Goal: Task Accomplishment & Management: Manage account settings

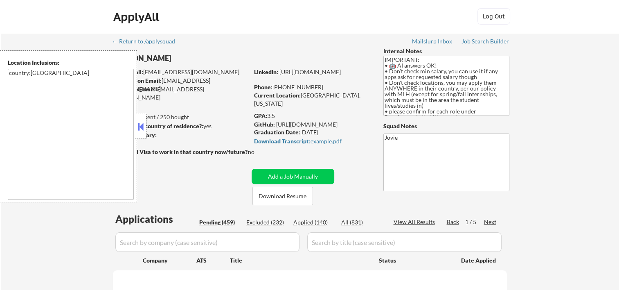
click at [140, 126] on button at bounding box center [140, 126] width 9 height 12
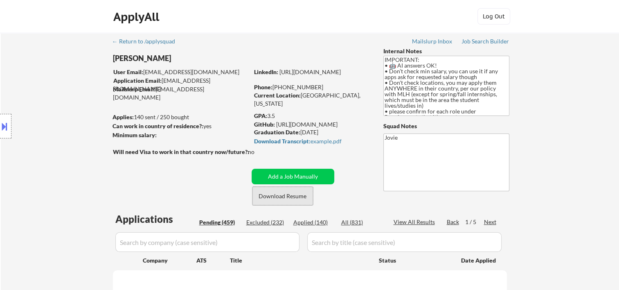
click at [263, 193] on button "Download Resume" at bounding box center [282, 196] width 61 height 18
click at [393, 20] on div "ApplyAll Log Out" at bounding box center [309, 18] width 409 height 20
select select ""pending""
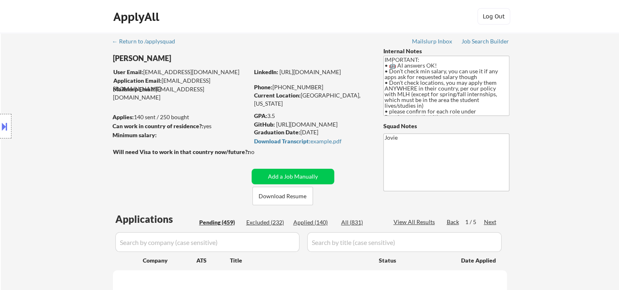
select select ""pending""
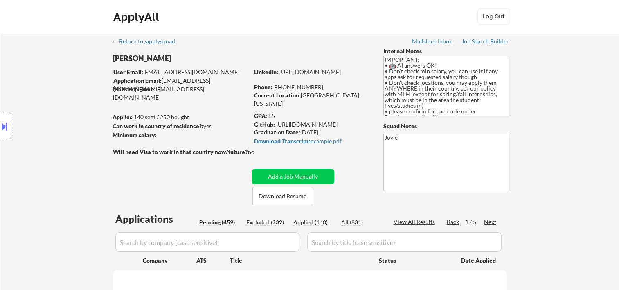
select select ""pending""
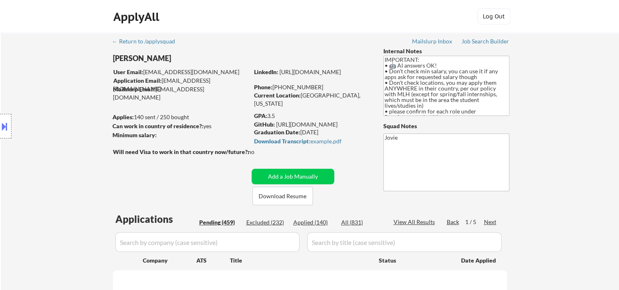
select select ""pending""
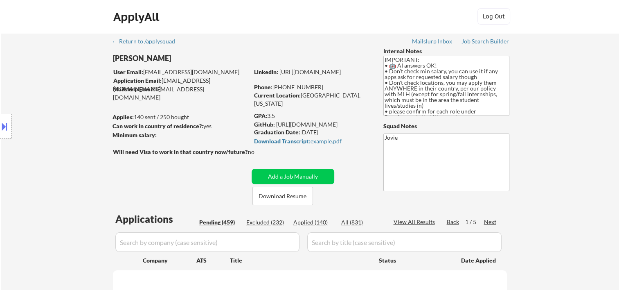
select select ""pending""
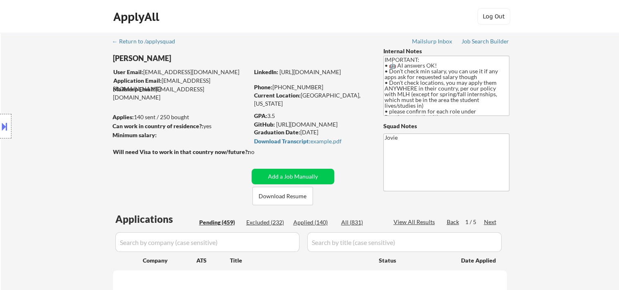
select select ""pending""
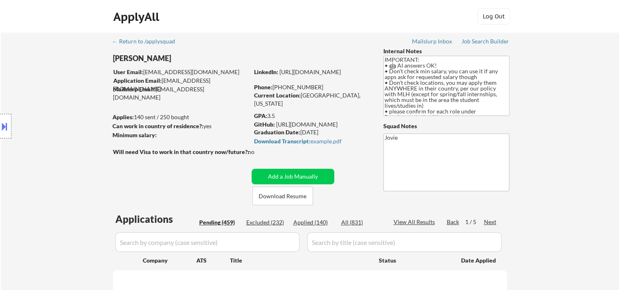
select select ""pending""
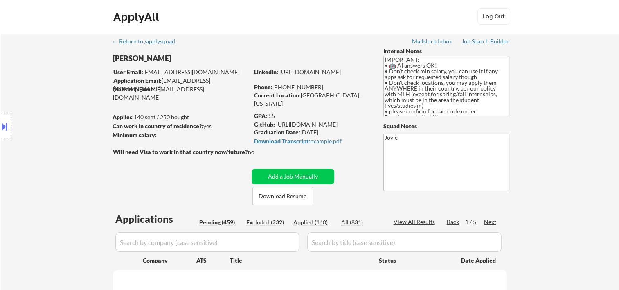
select select ""pending""
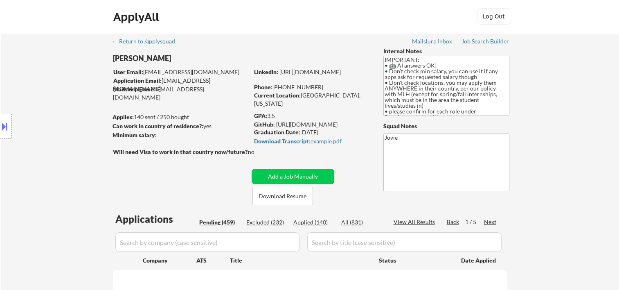
select select ""pending""
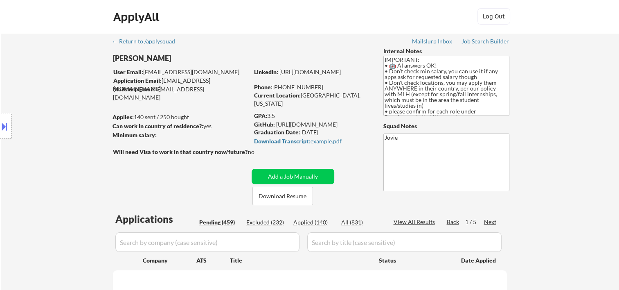
select select ""pending""
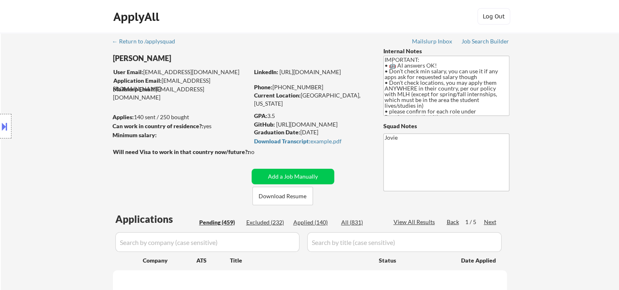
select select ""pending""
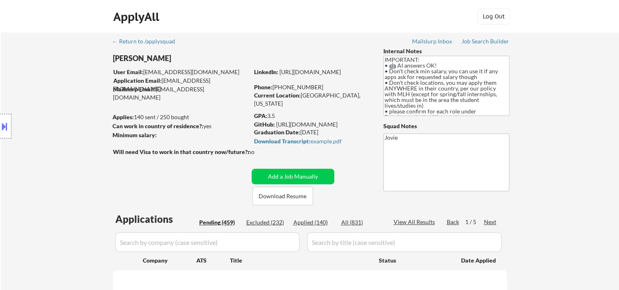
select select ""pending""
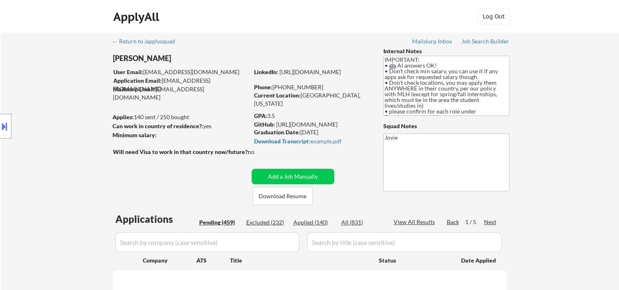
select select ""pending""
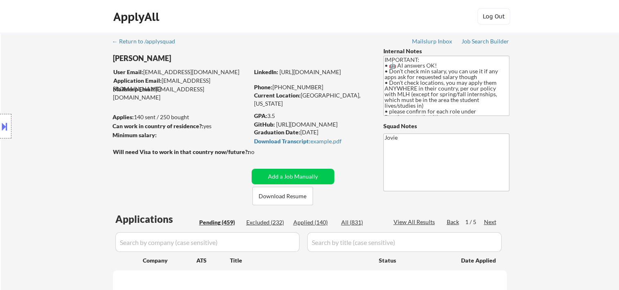
select select ""pending""
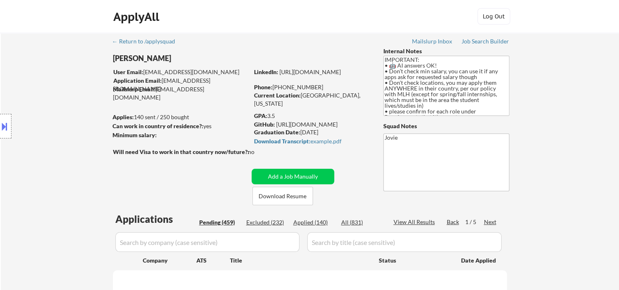
select select ""pending""
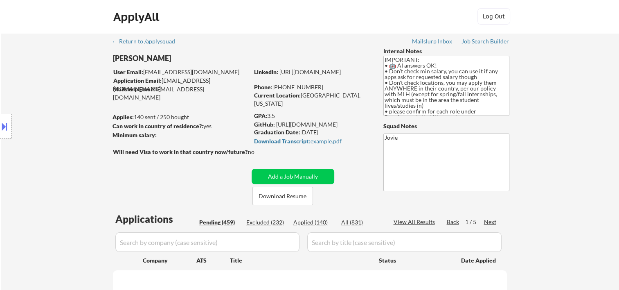
select select ""pending""
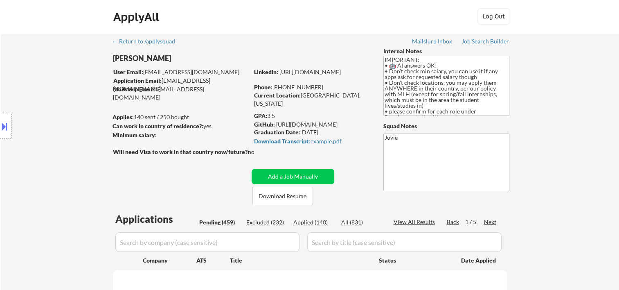
select select ""pending""
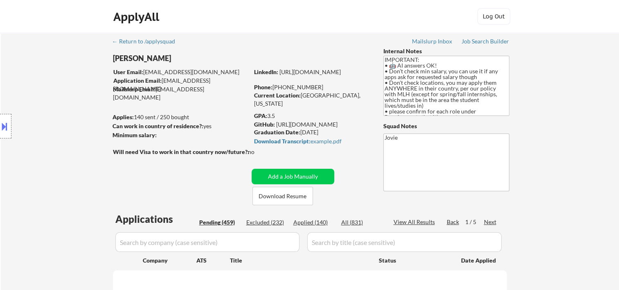
select select ""pending""
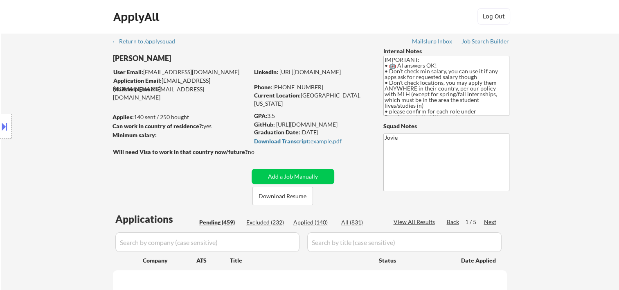
select select ""pending""
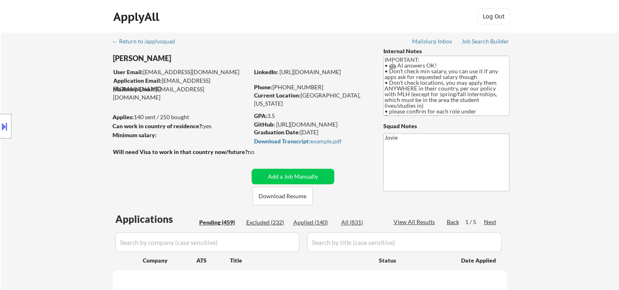
select select ""pending""
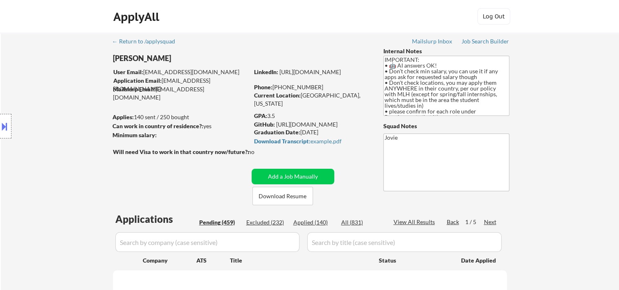
select select ""pending""
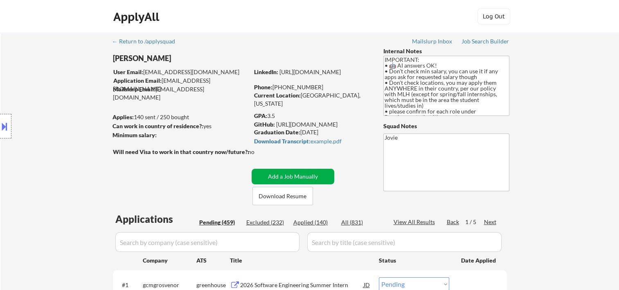
scroll to position [136, 0]
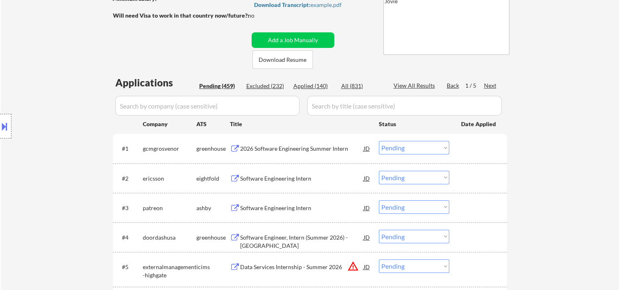
click at [476, 209] on div at bounding box center [479, 207] width 36 height 15
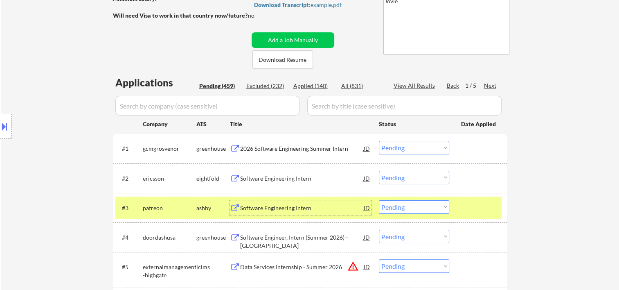
click at [298, 209] on div "Software Engineering Intern" at bounding box center [302, 208] width 124 height 8
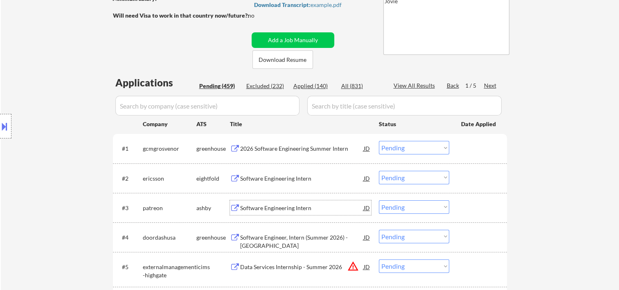
click at [460, 203] on div "#3 [PERSON_NAME] Software Engineering Intern JD Choose an option... Pending App…" at bounding box center [308, 207] width 386 height 22
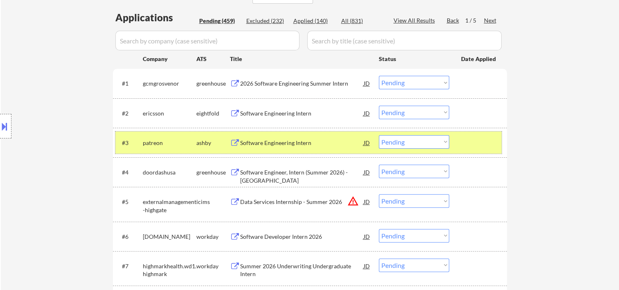
scroll to position [202, 0]
click at [442, 139] on select "Choose an option... Pending Applied Excluded (Questions) Excluded (Expired) Exc…" at bounding box center [414, 141] width 70 height 13
click at [379, 135] on select "Choose an option... Pending Applied Excluded (Questions) Excluded (Expired) Exc…" at bounding box center [414, 141] width 70 height 13
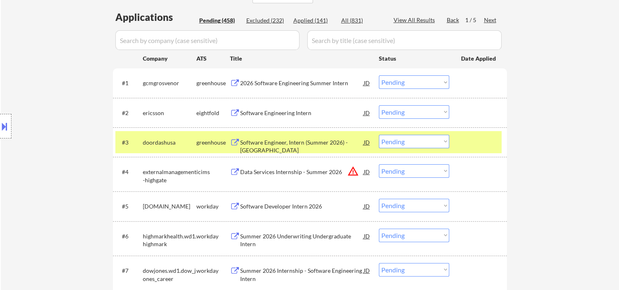
click at [470, 137] on div at bounding box center [479, 142] width 36 height 15
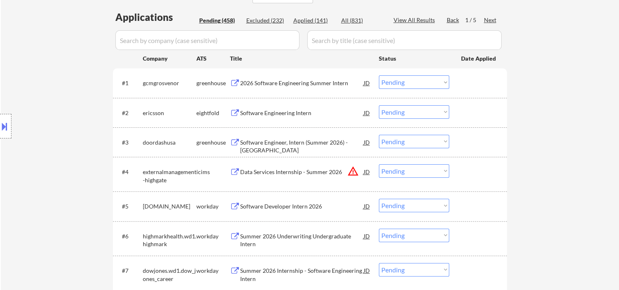
click at [489, 141] on div at bounding box center [479, 142] width 36 height 15
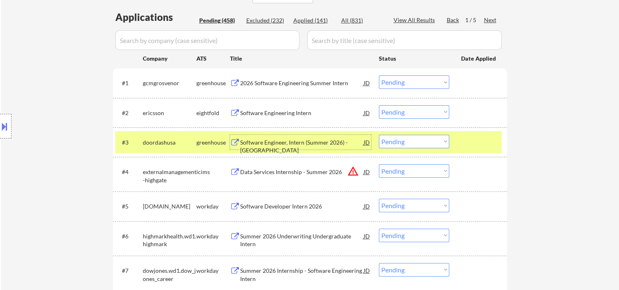
click at [291, 141] on div "Software Engineer, Intern (Summer 2026) - [GEOGRAPHIC_DATA]" at bounding box center [302, 146] width 124 height 16
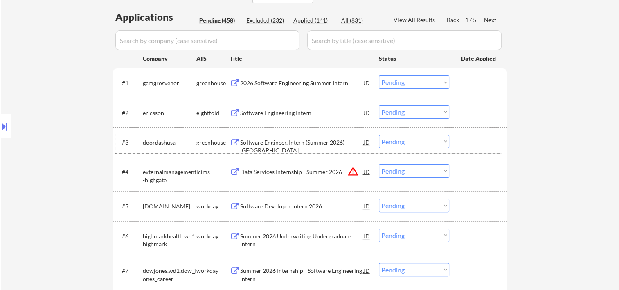
click at [464, 144] on div at bounding box center [479, 142] width 36 height 15
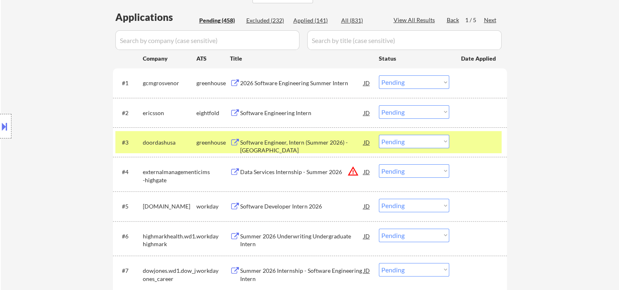
click at [444, 139] on select "Choose an option... Pending Applied Excluded (Questions) Excluded (Expired) Exc…" at bounding box center [414, 141] width 70 height 13
click at [379, 135] on select "Choose an option... Pending Applied Excluded (Questions) Excluded (Expired) Exc…" at bounding box center [414, 141] width 70 height 13
select select ""pending""
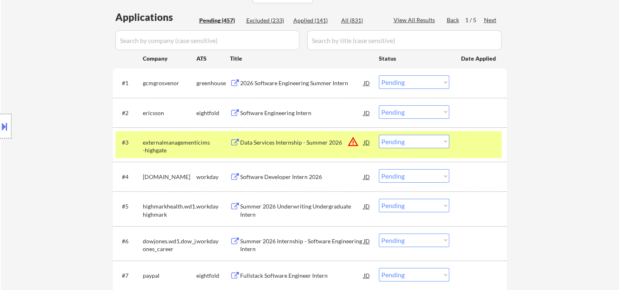
click at [467, 129] on div "#3 externalmanagement-highgate icims Data Services Internship - Summer 2026 JD …" at bounding box center [310, 144] width 394 height 34
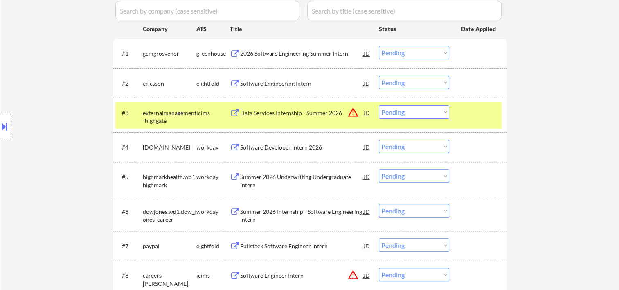
scroll to position [234, 0]
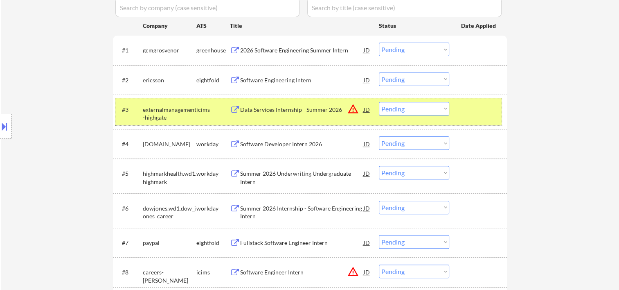
click at [476, 112] on div at bounding box center [479, 109] width 36 height 15
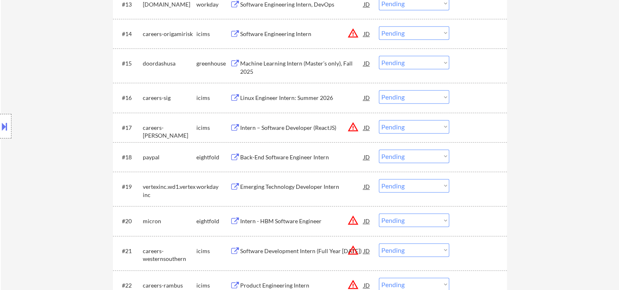
scroll to position [681, 0]
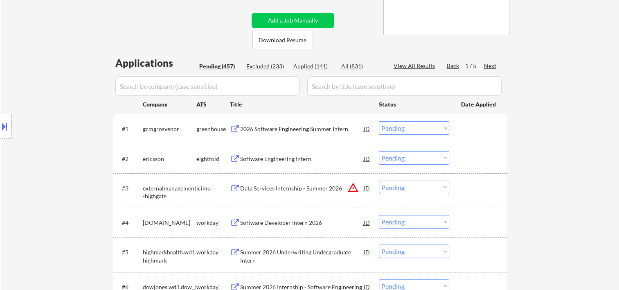
scroll to position [158, 0]
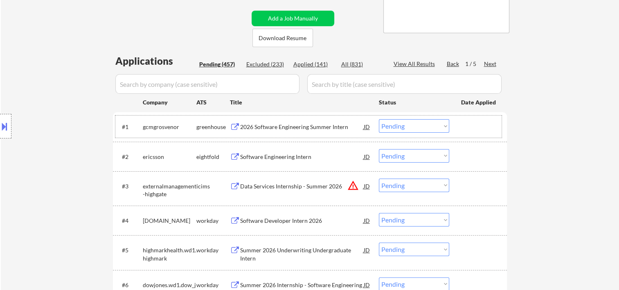
click at [461, 126] on div at bounding box center [479, 126] width 36 height 15
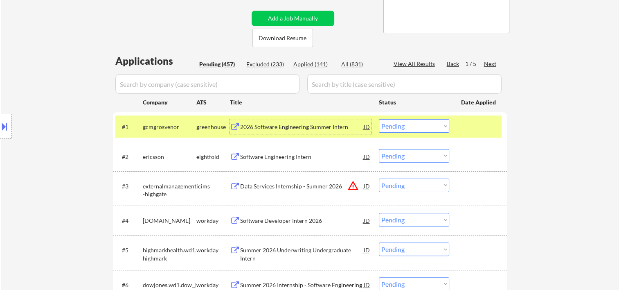
click at [329, 125] on div "2026 Software Engineering Summer Intern" at bounding box center [302, 127] width 124 height 8
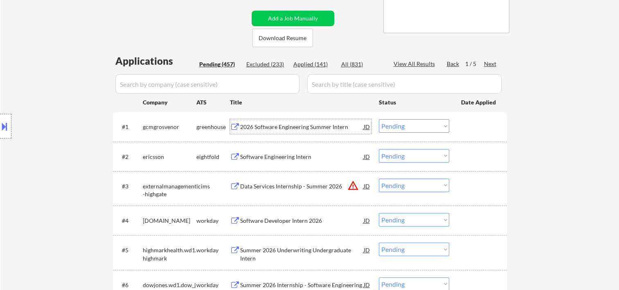
drag, startPoint x: 470, startPoint y: 128, endPoint x: 450, endPoint y: 128, distance: 19.6
click at [467, 128] on div at bounding box center [479, 126] width 36 height 15
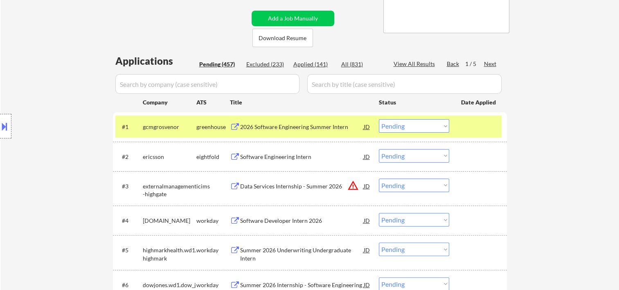
click at [448, 127] on div "#1 gcmgrosvenor greenhouse 2026 Software Engineering Summer Intern JD Choose an…" at bounding box center [308, 126] width 386 height 22
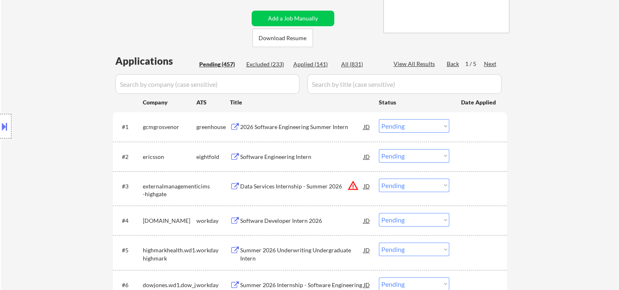
drag, startPoint x: 502, startPoint y: 123, endPoint x: 462, endPoint y: 124, distance: 39.7
click at [502, 123] on div "#1 gcmgrosvenor greenhouse 2026 Software Engineering Summer Intern JD Choose an…" at bounding box center [310, 126] width 394 height 29
click at [449, 120] on div "#1 gcmgrosvenor greenhouse 2026 Software Engineering Summer Intern JD Choose an…" at bounding box center [308, 126] width 386 height 22
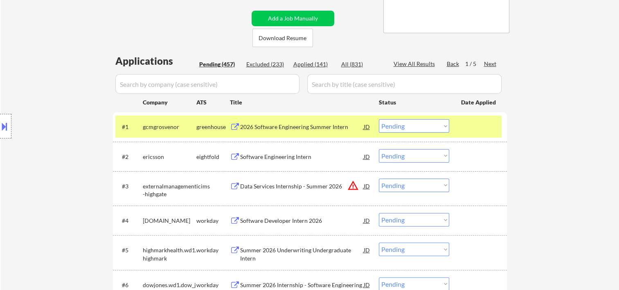
click at [443, 125] on select "Choose an option... Pending Applied Excluded (Questions) Excluded (Expired) Exc…" at bounding box center [414, 125] width 70 height 13
click at [379, 119] on select "Choose an option... Pending Applied Excluded (Questions) Excluded (Expired) Exc…" at bounding box center [414, 125] width 70 height 13
select select ""pending""
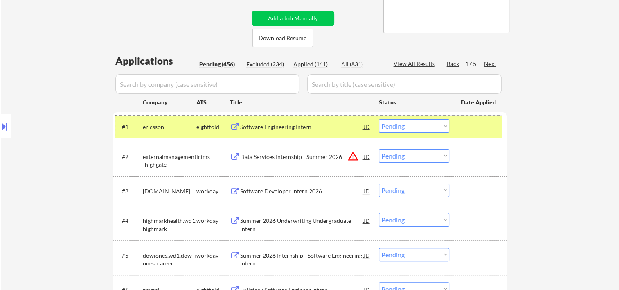
click at [484, 116] on div "#1 ericsson eightfold Software Engineering Intern JD Choose an option... Pendin…" at bounding box center [308, 126] width 386 height 22
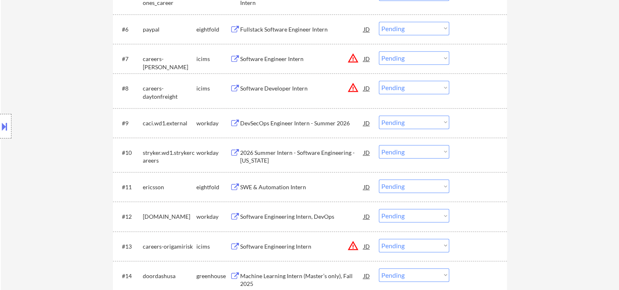
scroll to position [425, 0]
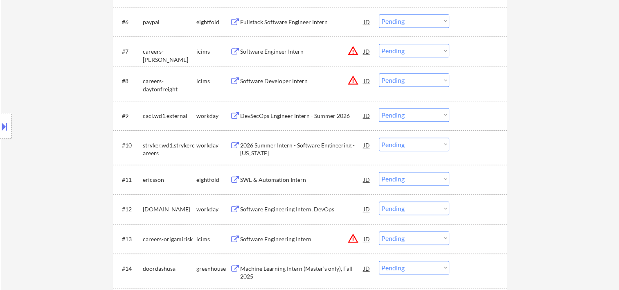
click at [480, 116] on div at bounding box center [479, 115] width 36 height 15
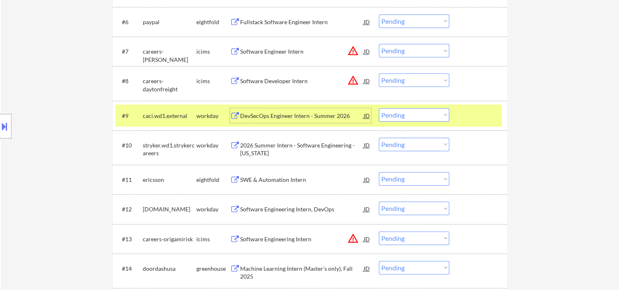
click at [333, 117] on div "DevSecOps Engineer Intern - Summer 2026" at bounding box center [302, 116] width 124 height 8
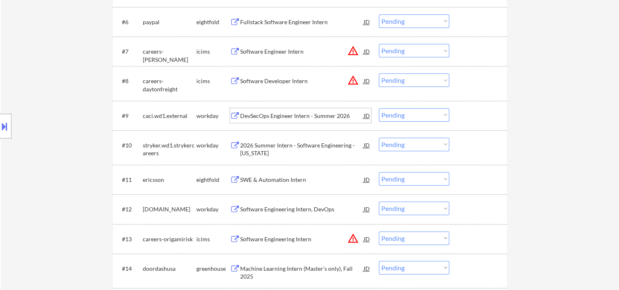
drag, startPoint x: 475, startPoint y: 122, endPoint x: 461, endPoint y: 119, distance: 15.2
click at [475, 121] on div at bounding box center [479, 115] width 36 height 15
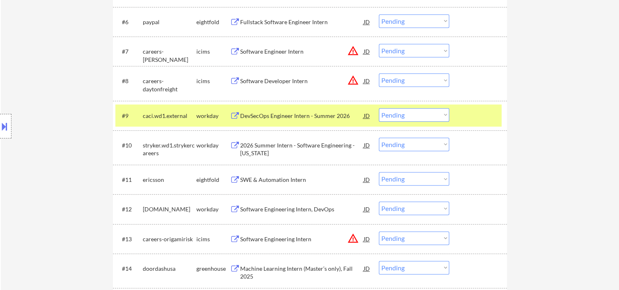
drag, startPoint x: 443, startPoint y: 116, endPoint x: 434, endPoint y: 117, distance: 9.5
click at [440, 116] on select "Choose an option... Pending Applied Excluded (Questions) Excluded (Expired) Exc…" at bounding box center [414, 114] width 70 height 13
click at [379, 108] on select "Choose an option... Pending Applied Excluded (Questions) Excluded (Expired) Exc…" at bounding box center [414, 114] width 70 height 13
select select ""pending""
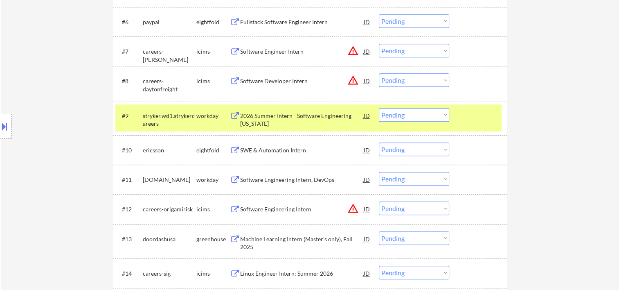
click at [478, 121] on div at bounding box center [479, 115] width 36 height 15
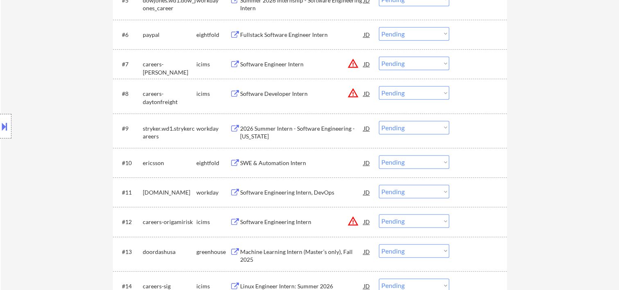
scroll to position [420, 0]
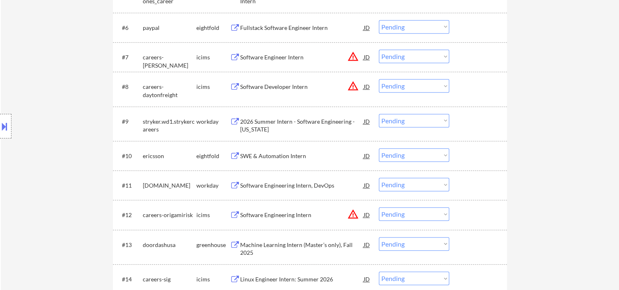
click at [473, 172] on div "#11 [DOMAIN_NAME] workday Software Engineering Intern, DevOps JD warning_amber …" at bounding box center [310, 184] width 394 height 29
drag, startPoint x: 471, startPoint y: 193, endPoint x: 448, endPoint y: 191, distance: 23.4
click at [470, 193] on div "#11 [DOMAIN_NAME] workday Software Engineering Intern, DevOps JD warning_amber …" at bounding box center [308, 185] width 386 height 22
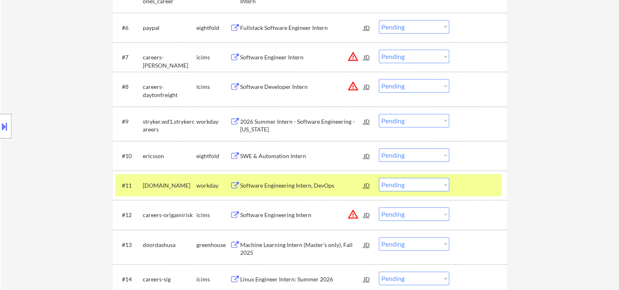
click at [300, 183] on div "Software Engineering Intern, DevOps" at bounding box center [302, 185] width 124 height 8
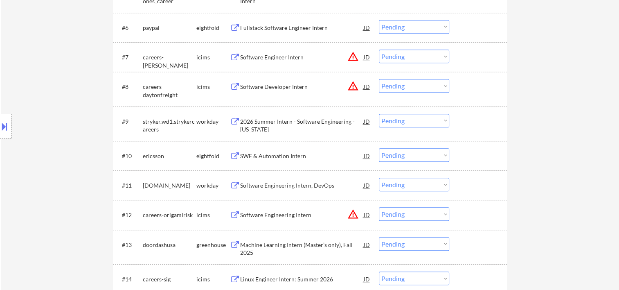
select select ""pending""
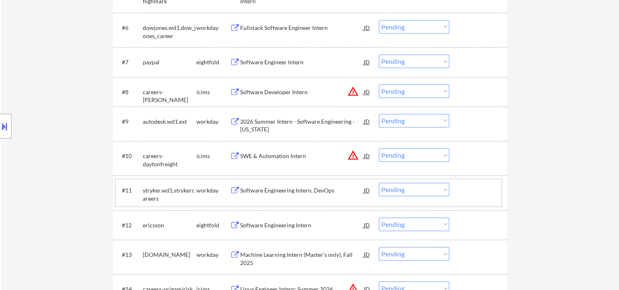
click at [469, 186] on div at bounding box center [479, 189] width 36 height 15
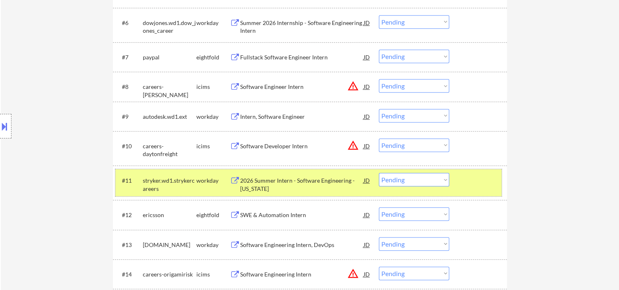
click at [471, 182] on div at bounding box center [479, 180] width 36 height 15
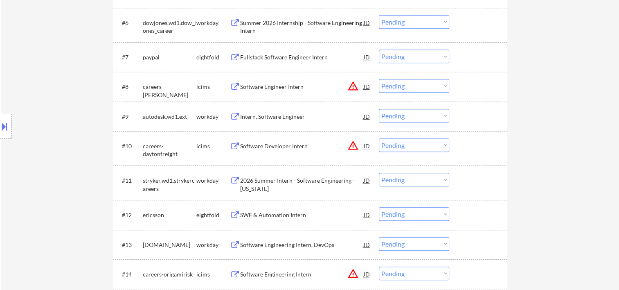
click at [471, 182] on div at bounding box center [479, 180] width 36 height 15
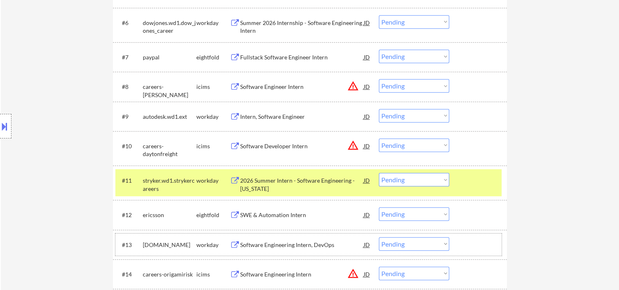
click at [466, 242] on div at bounding box center [479, 244] width 36 height 15
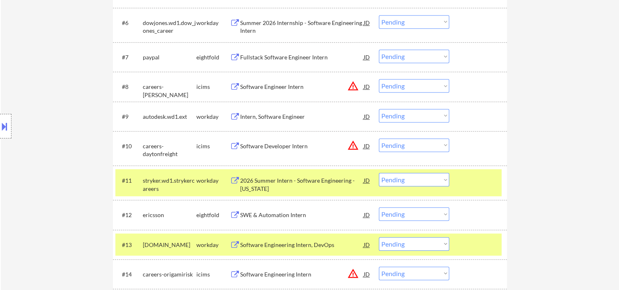
click at [466, 178] on div at bounding box center [479, 180] width 36 height 15
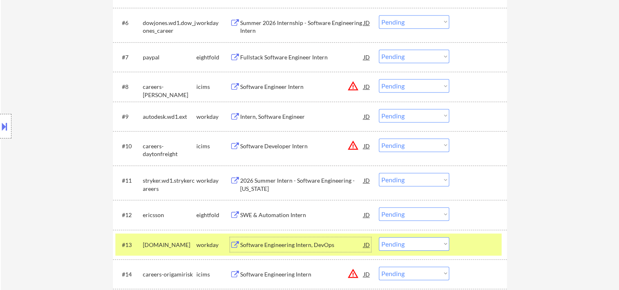
click at [266, 238] on div "Software Engineering Intern, DevOps" at bounding box center [302, 244] width 124 height 15
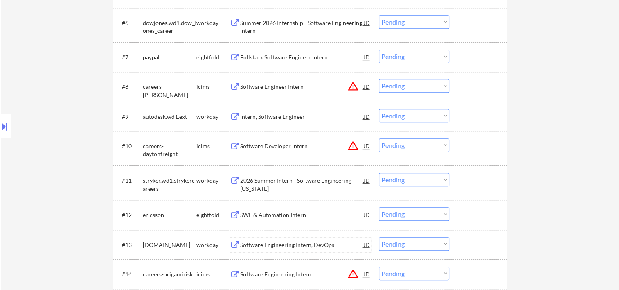
click at [470, 247] on div at bounding box center [479, 244] width 36 height 15
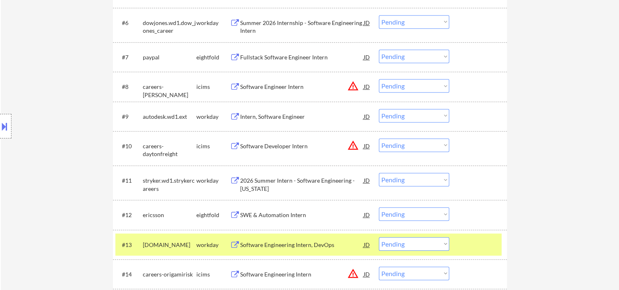
click at [419, 247] on select "Choose an option... Pending Applied Excluded (Questions) Excluded (Expired) Exc…" at bounding box center [414, 243] width 70 height 13
click at [379, 237] on select "Choose an option... Pending Applied Excluded (Questions) Excluded (Expired) Exc…" at bounding box center [414, 243] width 70 height 13
select select ""pending""
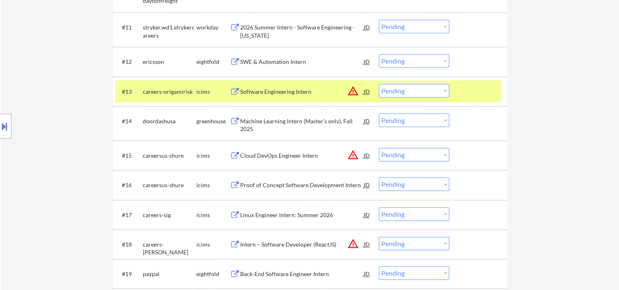
scroll to position [622, 0]
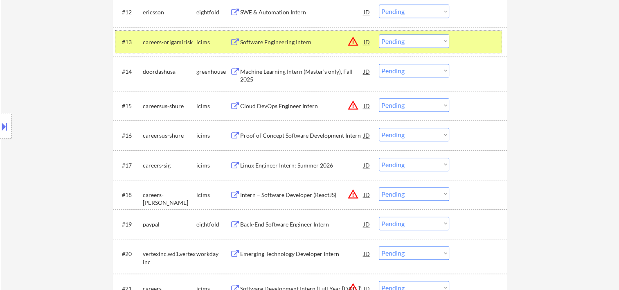
click at [481, 43] on div at bounding box center [479, 41] width 36 height 15
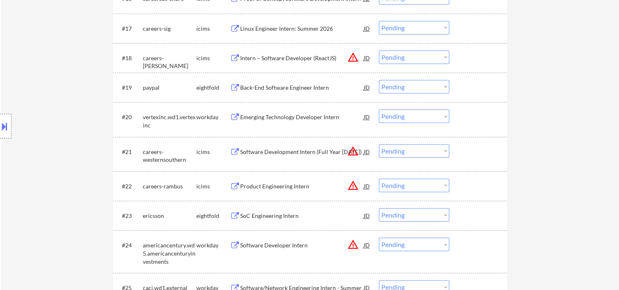
scroll to position [895, 0]
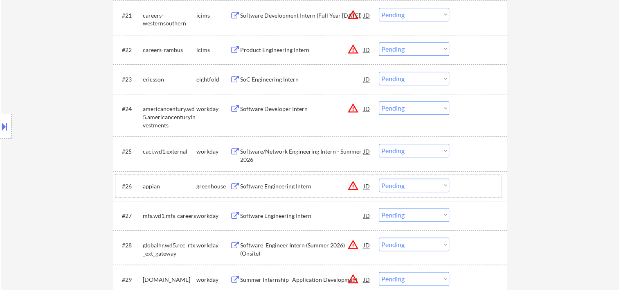
click at [483, 182] on div at bounding box center [479, 185] width 36 height 15
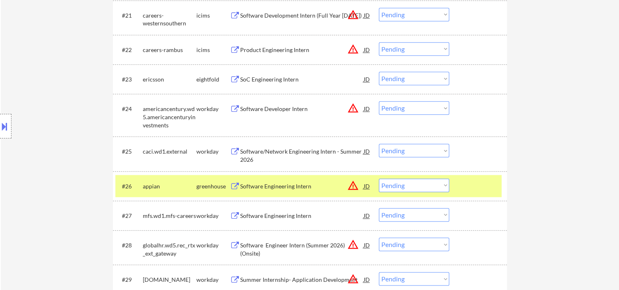
click at [276, 186] on div "Software Engineering Intern" at bounding box center [302, 186] width 124 height 8
